Goal: Book appointment/travel/reservation

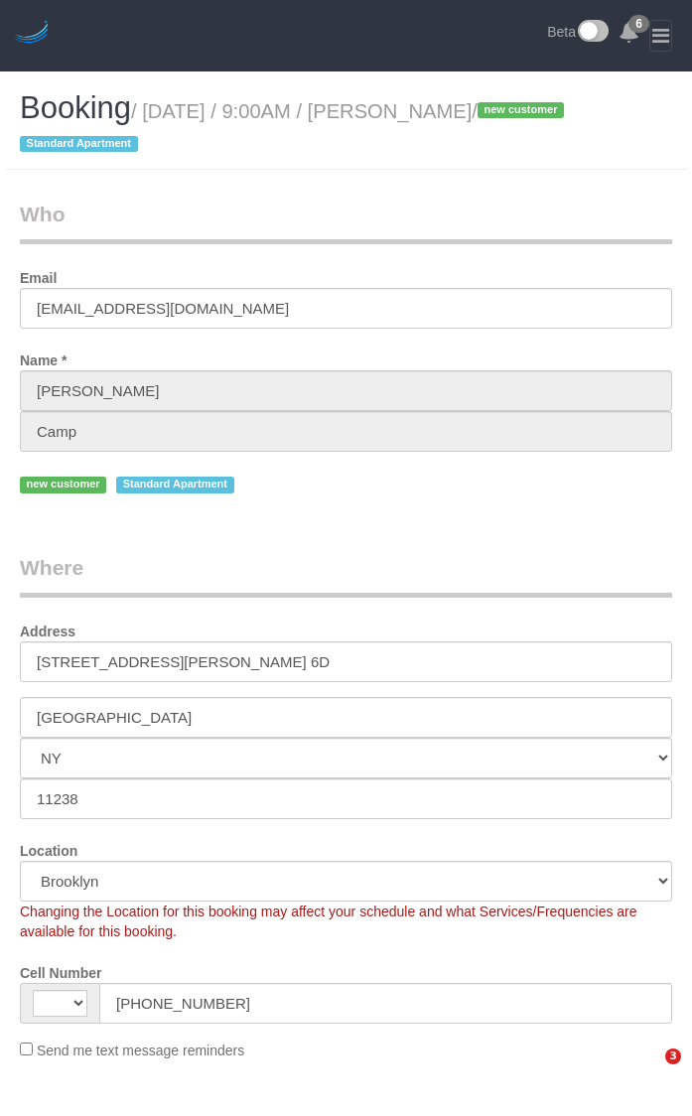
select select "NY"
select select "object:586"
select select "string:[GEOGRAPHIC_DATA]"
select select "string:stripe-pm_1RuG0p4VGloSiKo7pYGe4IMW"
select select "number:89"
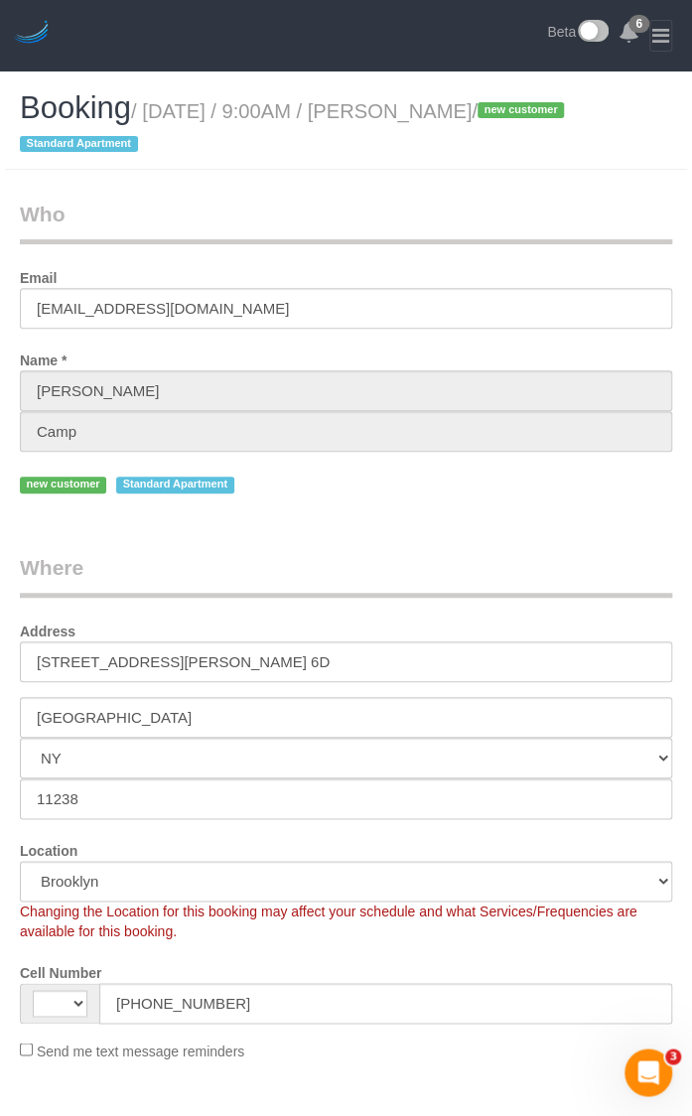
select select "number:90"
select select "number:15"
select select "number:5"
select select "1"
select select "spot1"
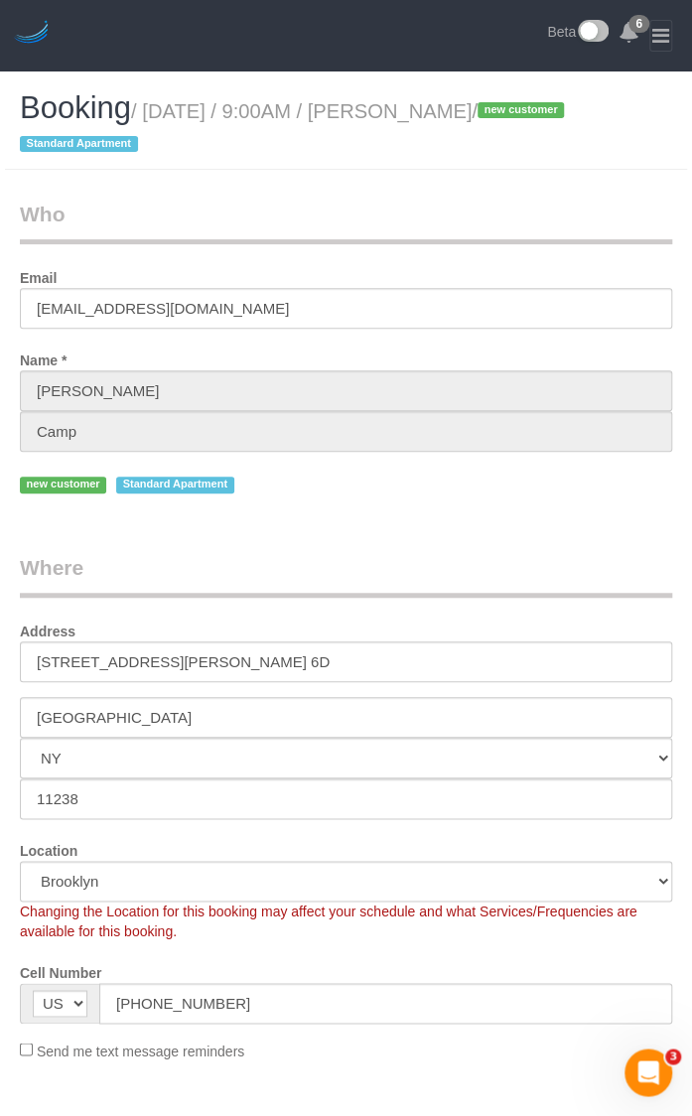
select select "1"
